Goal: Task Accomplishment & Management: Manage account settings

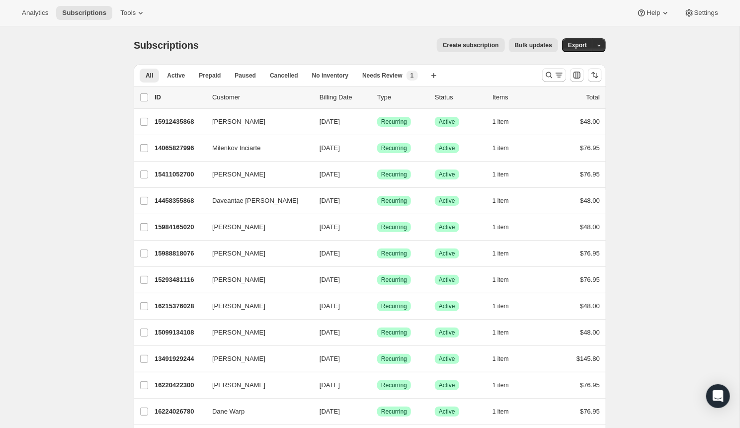
click at [394, 75] on span "Needs Review" at bounding box center [382, 76] width 40 height 8
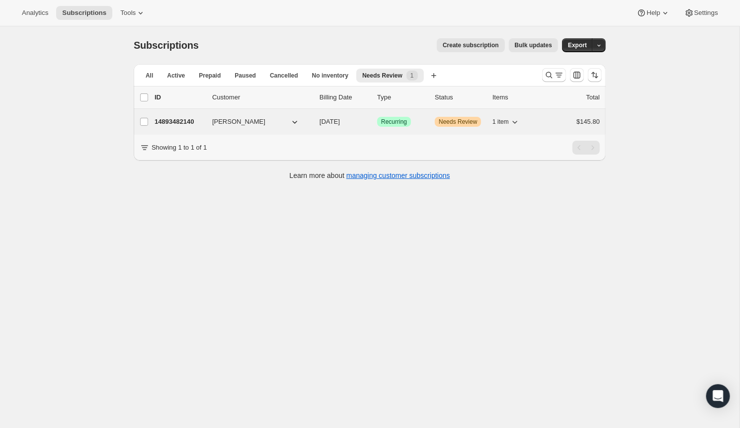
click at [184, 121] on p "14893482140" at bounding box center [179, 122] width 50 height 10
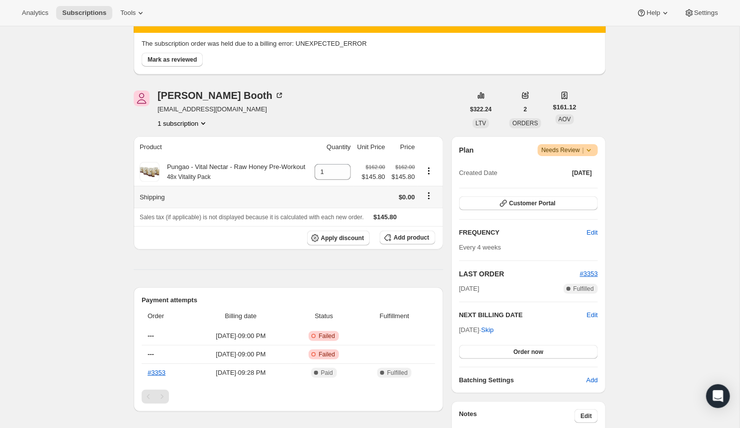
scroll to position [70, 0]
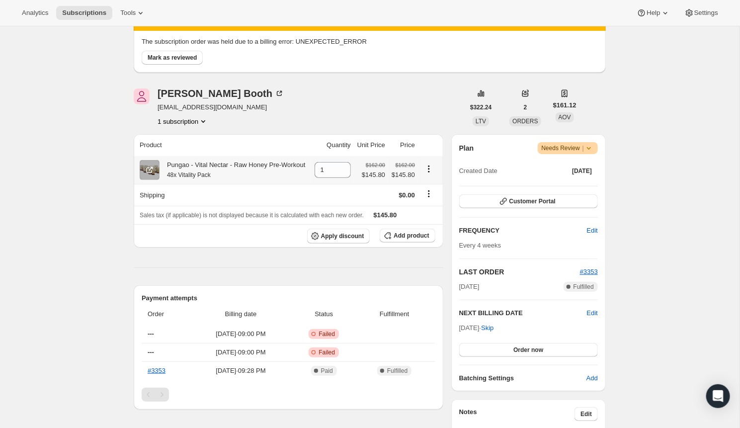
click at [429, 169] on icon "Product actions" at bounding box center [428, 168] width 1 height 1
click at [429, 193] on span "Swap variant" at bounding box center [427, 194] width 37 height 7
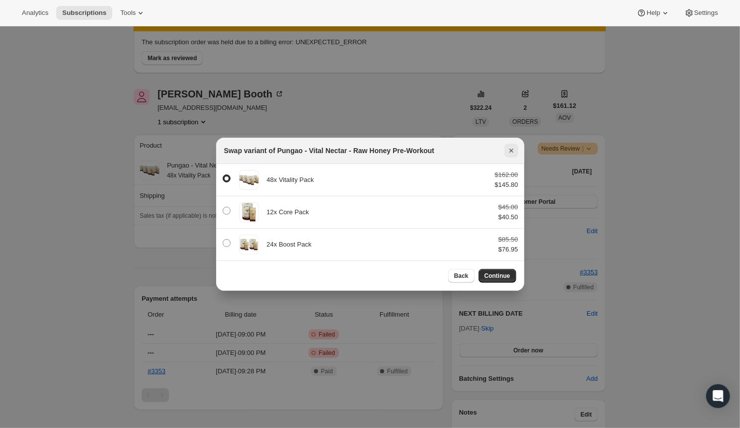
click at [508, 154] on icon "Close" at bounding box center [511, 151] width 10 height 10
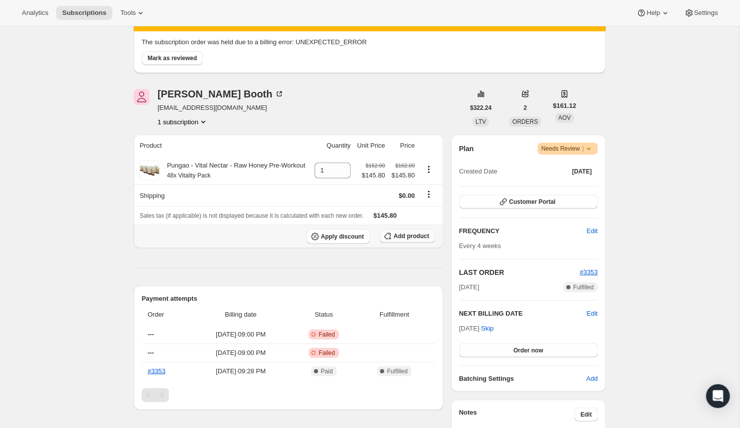
click at [411, 240] on span "Add product" at bounding box center [410, 236] width 35 height 8
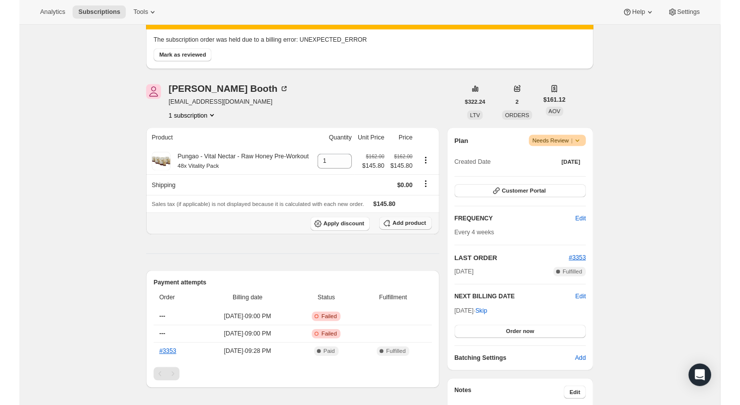
scroll to position [0, 0]
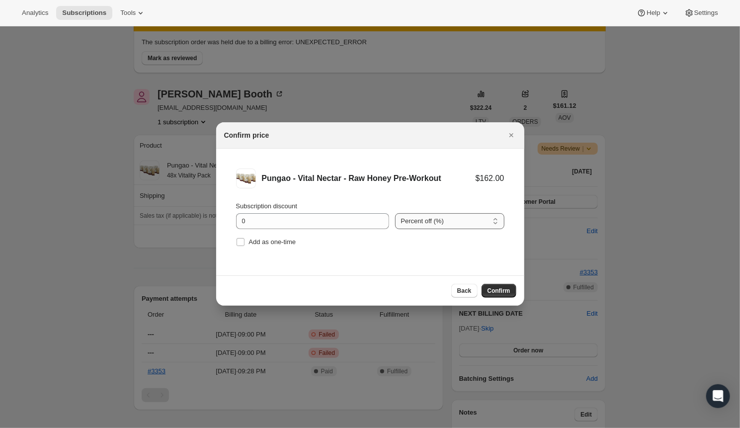
select select "fixed"
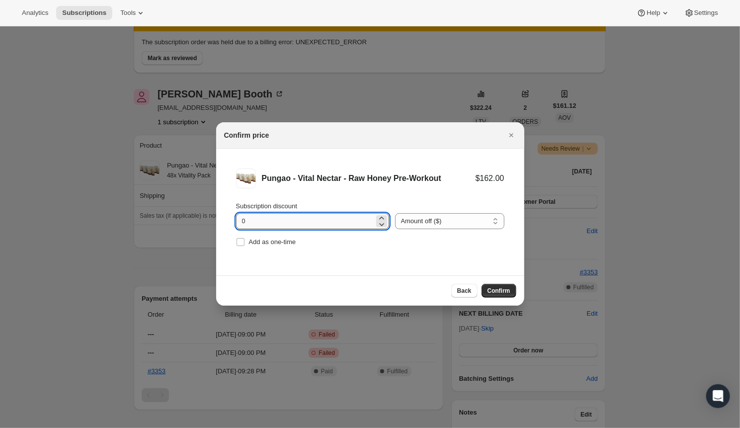
click at [293, 223] on input "0" at bounding box center [305, 221] width 138 height 16
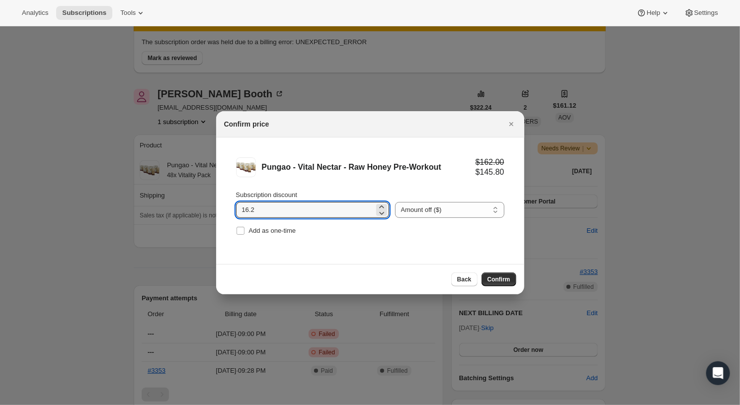
type input "16.2"
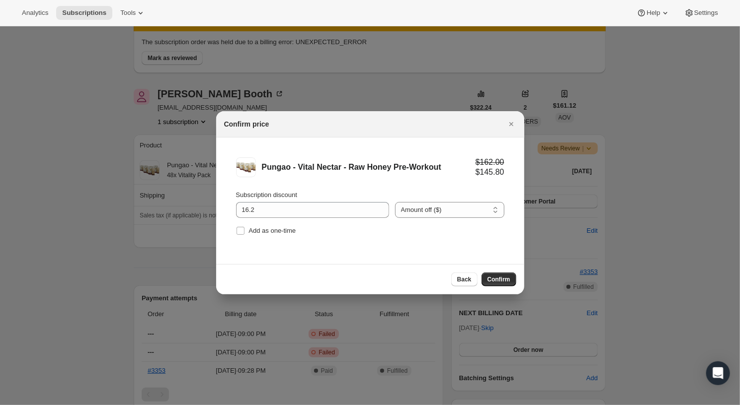
click at [254, 273] on div "Back Confirm" at bounding box center [370, 280] width 292 height 14
click at [503, 276] on span "Confirm" at bounding box center [498, 280] width 23 height 8
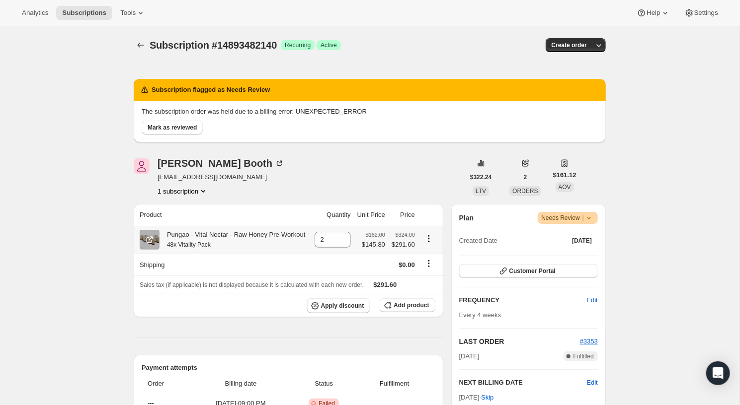
click at [430, 242] on icon "Product actions" at bounding box center [429, 239] width 10 height 10
click at [397, 309] on span "Add product" at bounding box center [410, 306] width 35 height 8
click at [341, 246] on icon at bounding box center [343, 243] width 10 height 10
type input "1"
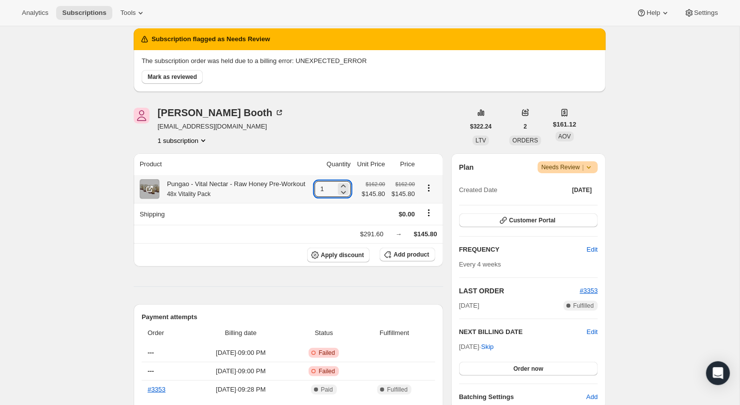
scroll to position [50, 0]
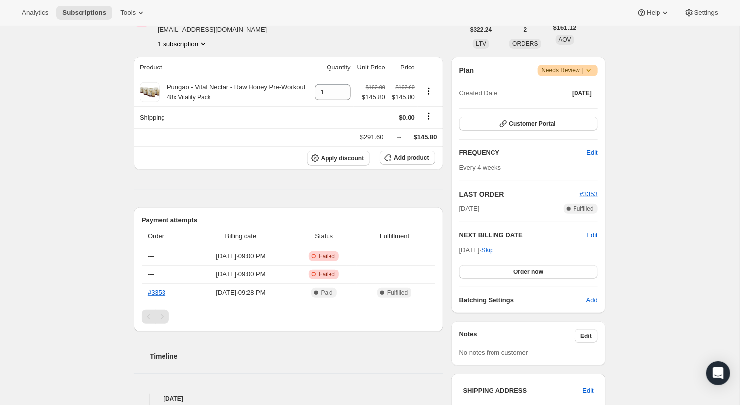
scroll to position [145, 0]
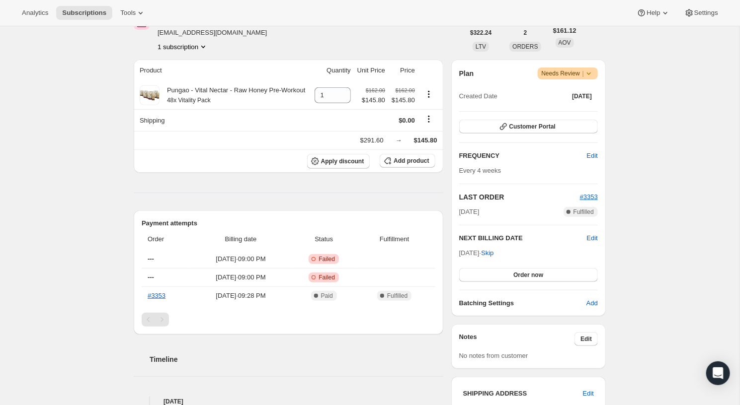
click at [590, 72] on icon at bounding box center [589, 74] width 10 height 10
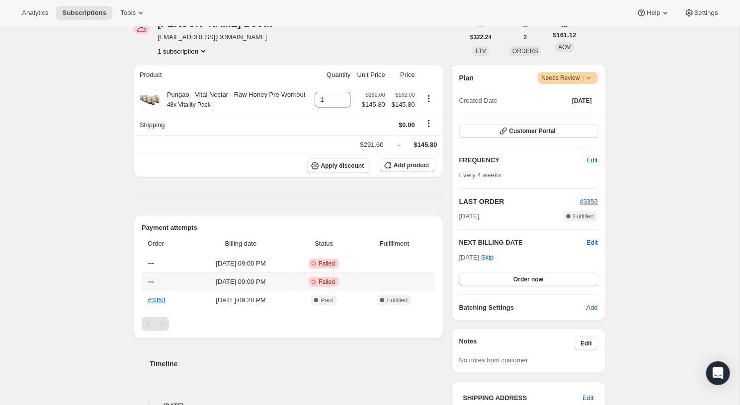
scroll to position [138, 0]
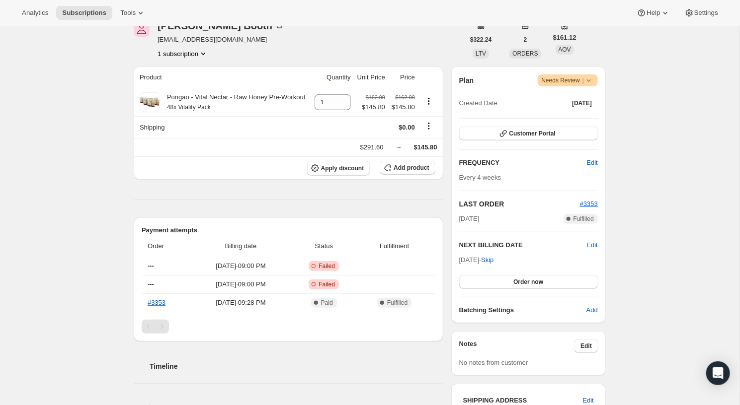
click at [160, 333] on div "Pagination" at bounding box center [162, 327] width 14 height 14
click at [143, 334] on div "Pagination" at bounding box center [149, 327] width 14 height 14
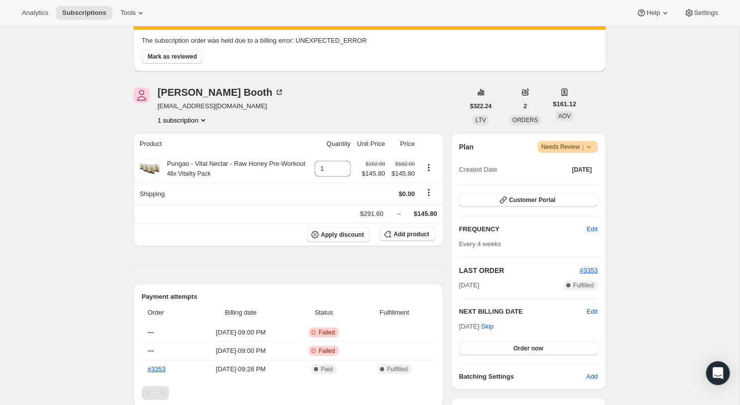
scroll to position [61, 0]
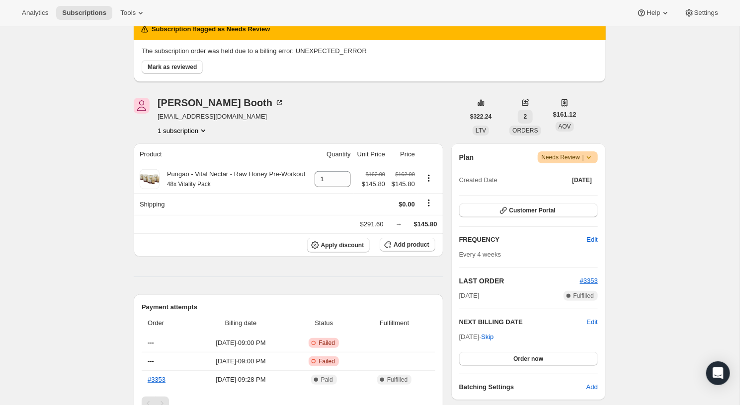
click at [533, 115] on button "2" at bounding box center [525, 117] width 15 height 14
click at [527, 115] on span "2" at bounding box center [525, 117] width 3 height 8
click at [527, 102] on icon at bounding box center [525, 103] width 10 height 10
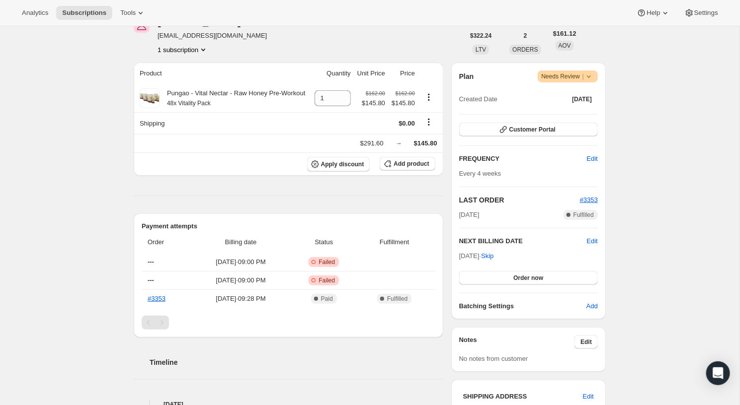
scroll to position [141, 0]
click at [507, 279] on button "Order now" at bounding box center [528, 279] width 139 height 14
click at [507, 278] on span "Click to confirm" at bounding box center [528, 279] width 45 height 8
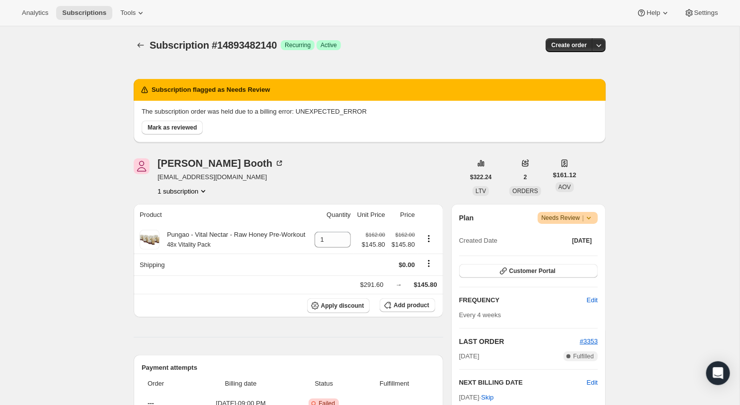
scroll to position [0, 0]
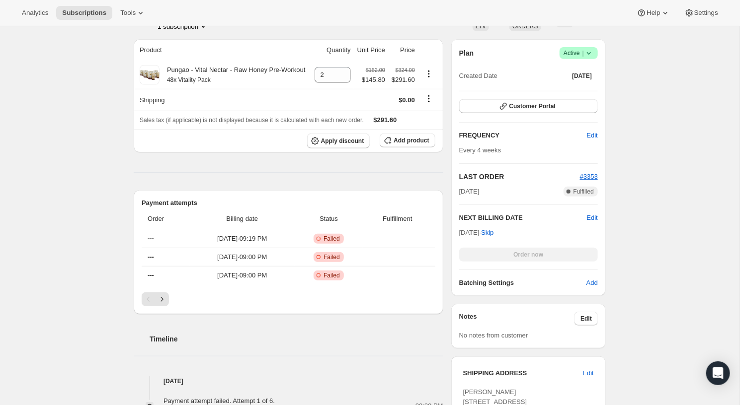
scroll to position [17, 0]
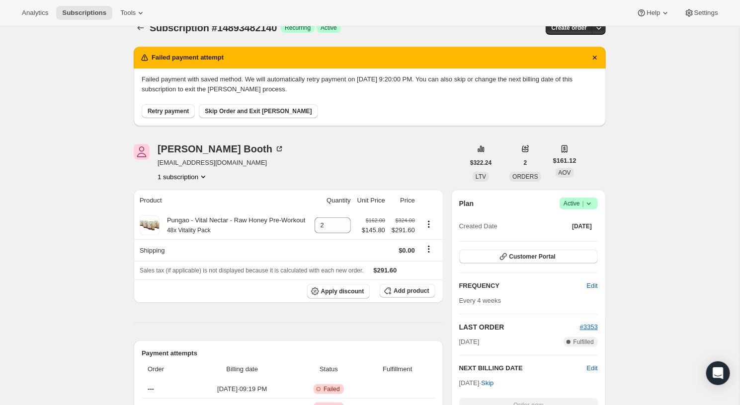
click at [188, 163] on span "[EMAIL_ADDRESS][DOMAIN_NAME]" at bounding box center [220, 163] width 127 height 10
copy span "[EMAIL_ADDRESS][DOMAIN_NAME]"
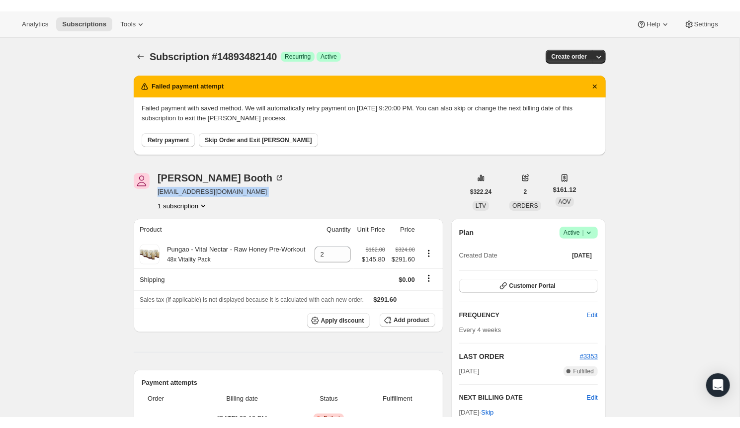
scroll to position [0, 0]
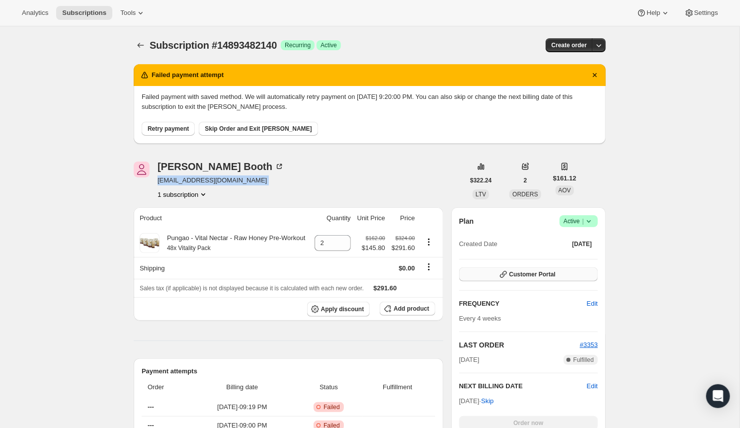
click at [557, 275] on button "Customer Portal" at bounding box center [528, 274] width 139 height 14
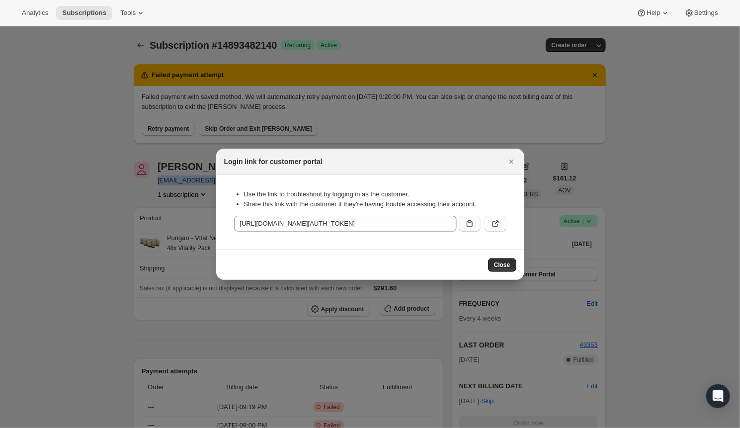
click at [472, 224] on icon ":r1i:" at bounding box center [469, 224] width 10 height 10
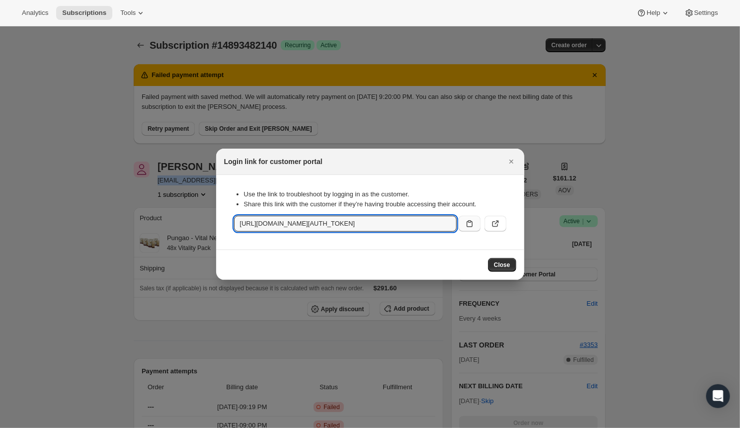
copy span "[EMAIL_ADDRESS][DOMAIN_NAME]"
